Goal: Check status: Check status

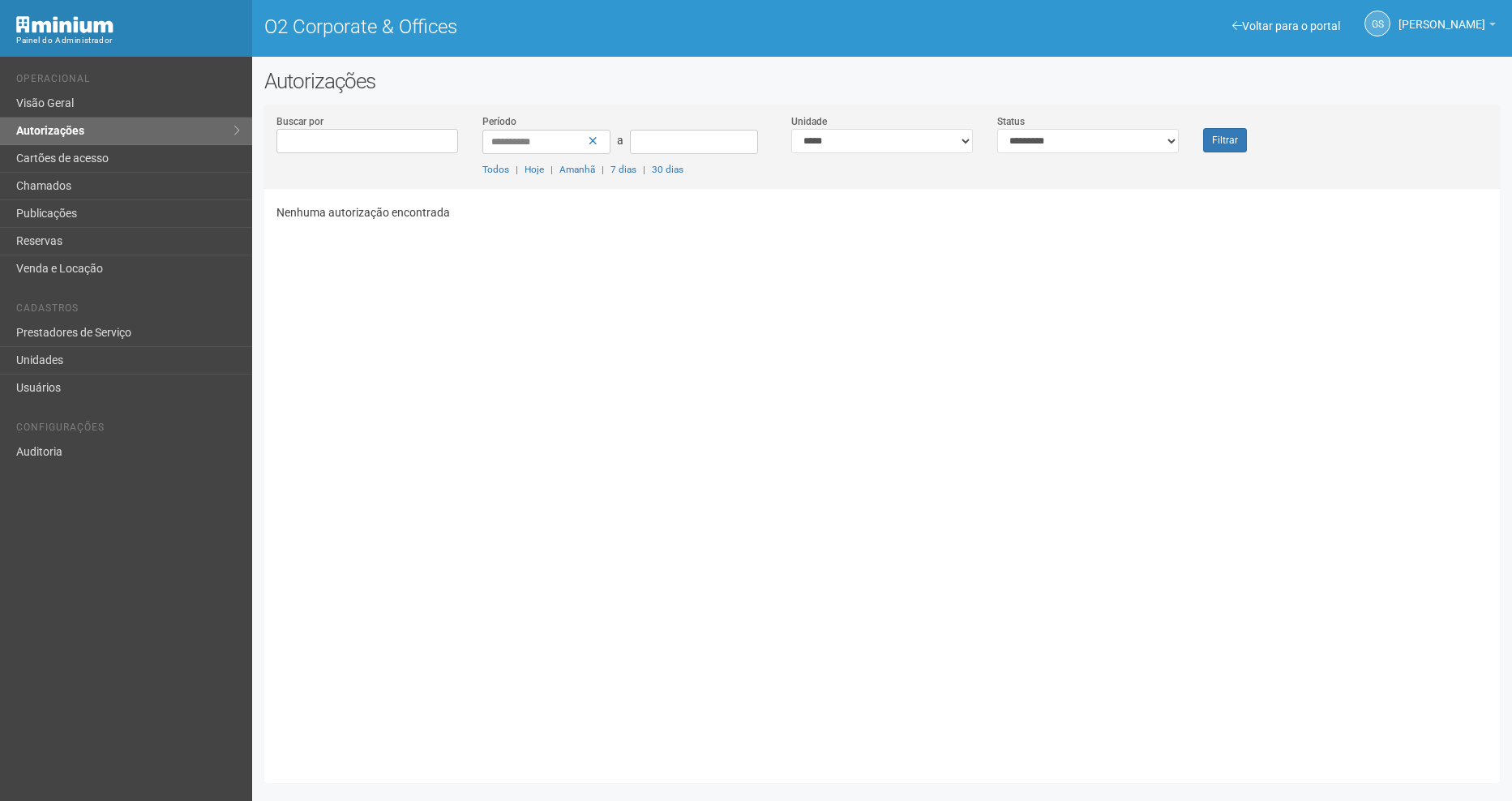
click at [1214, 126] on div "Filtrar" at bounding box center [1243, 133] width 103 height 39
click at [1219, 142] on button "Filtrar" at bounding box center [1225, 141] width 44 height 24
click at [1228, 141] on button "Filtrar" at bounding box center [1225, 141] width 44 height 24
click at [1223, 146] on button "Filtrar" at bounding box center [1225, 141] width 44 height 24
